Goal: Task Accomplishment & Management: Manage account settings

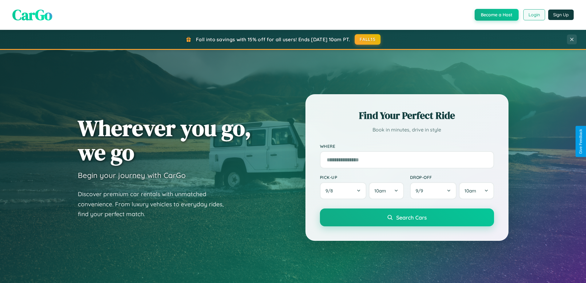
click at [534, 15] on button "Login" at bounding box center [534, 14] width 22 height 11
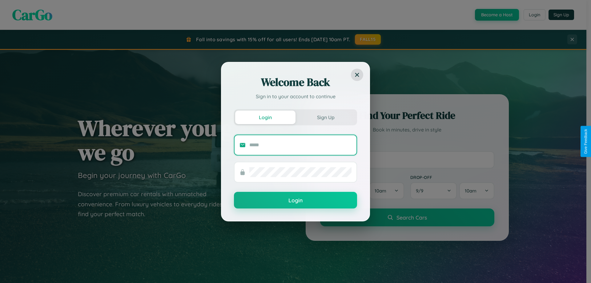
click at [300, 145] on input "text" at bounding box center [300, 145] width 102 height 10
type input "**********"
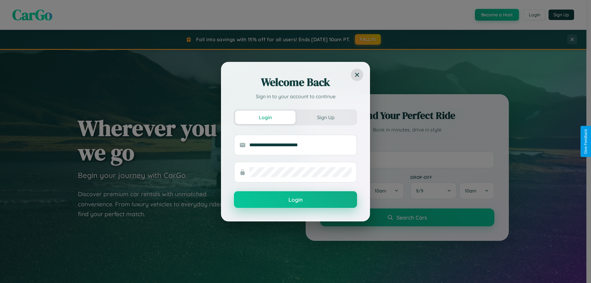
click at [295, 200] on button "Login" at bounding box center [295, 199] width 123 height 17
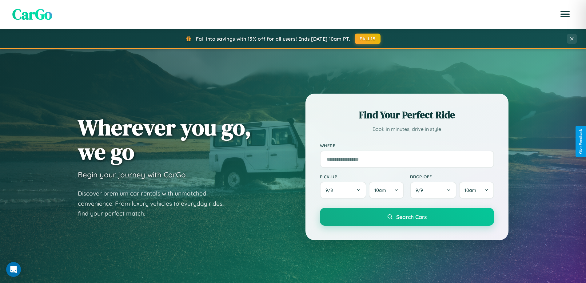
scroll to position [423, 0]
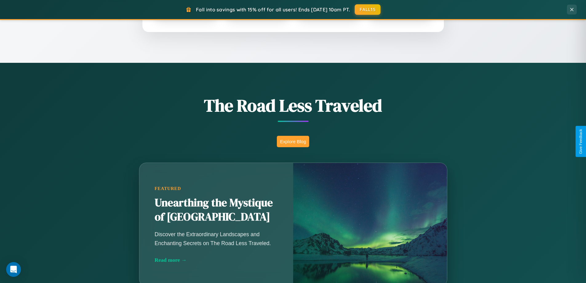
click at [293, 141] on button "Explore Blog" at bounding box center [293, 141] width 32 height 11
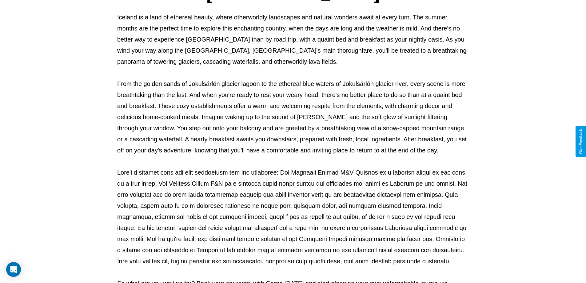
scroll to position [199, 0]
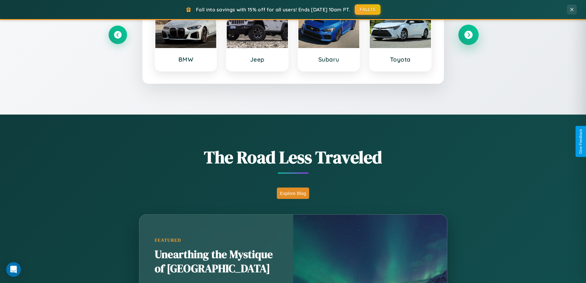
scroll to position [265, 0]
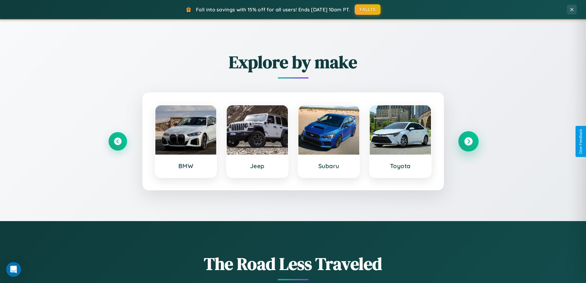
click at [468, 141] on icon at bounding box center [468, 141] width 8 height 8
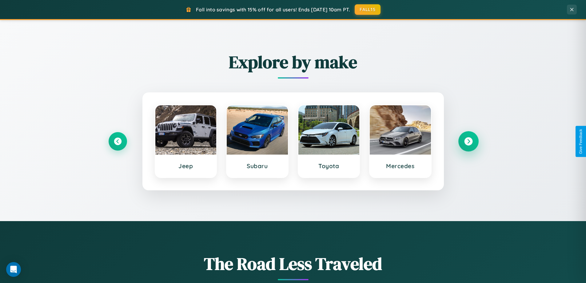
click at [468, 141] on icon at bounding box center [468, 141] width 8 height 8
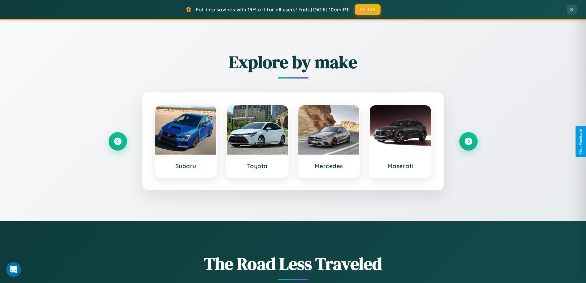
scroll to position [0, 0]
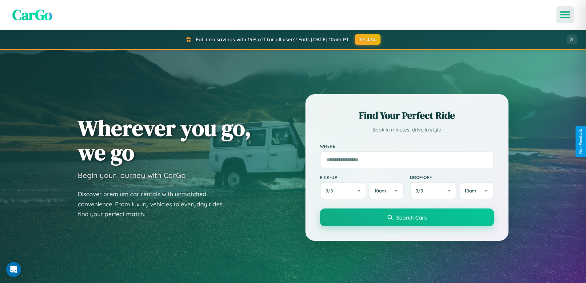
click at [565, 15] on icon "Open menu" at bounding box center [565, 15] width 9 height 6
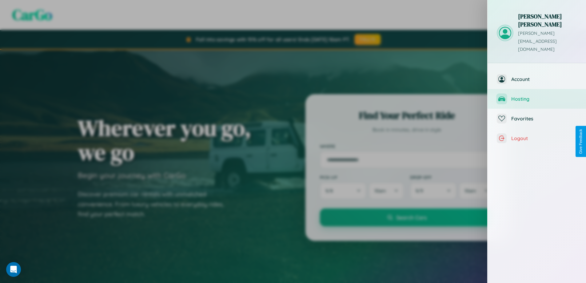
click at [537, 96] on span "Hosting" at bounding box center [544, 99] width 66 height 6
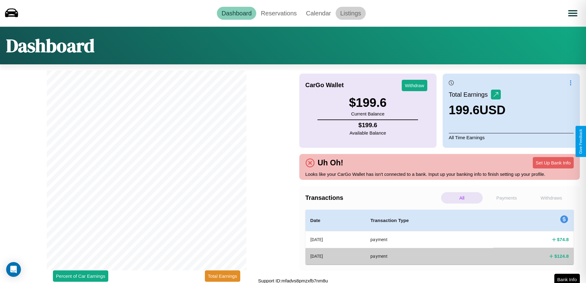
click at [350, 13] on link "Listings" at bounding box center [351, 13] width 30 height 13
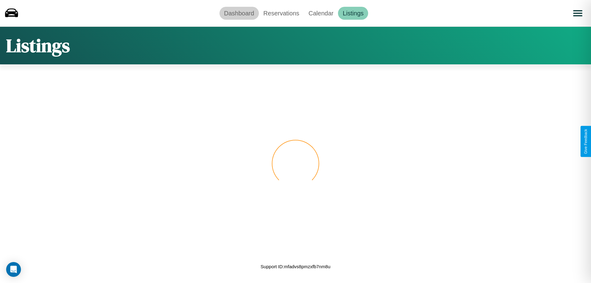
click at [239, 13] on link "Dashboard" at bounding box center [238, 13] width 39 height 13
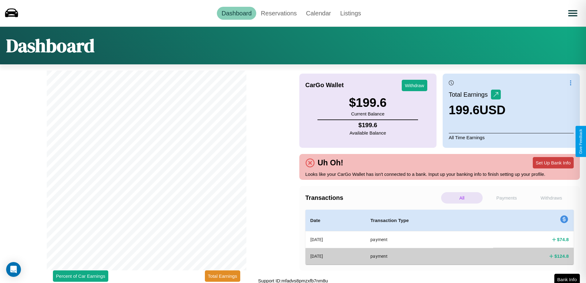
click at [553, 162] on button "Set Up Bank Info" at bounding box center [553, 162] width 41 height 11
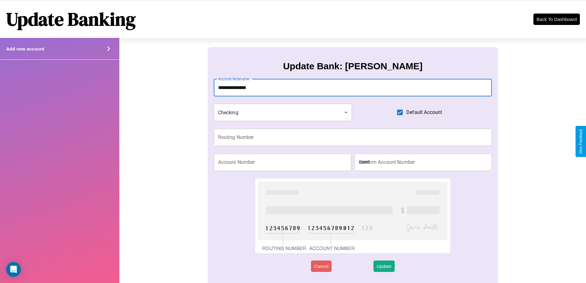
type input "**********"
